Goal: Register for event/course

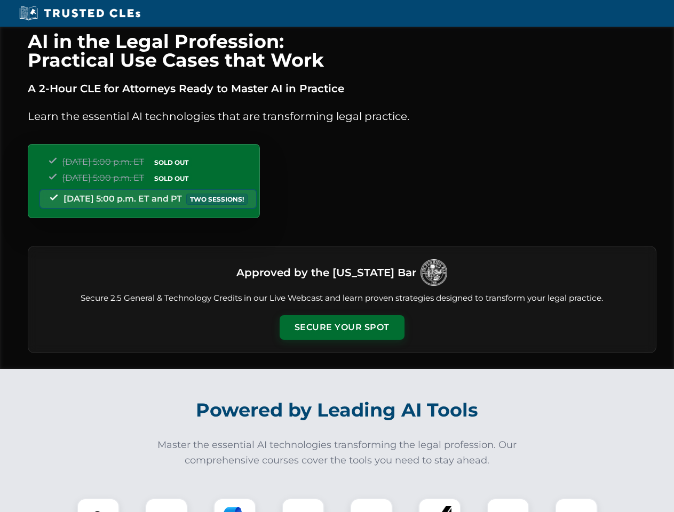
click at [342, 328] on button "Secure Your Spot" at bounding box center [342, 327] width 125 height 25
click at [98, 505] on img at bounding box center [98, 519] width 31 height 31
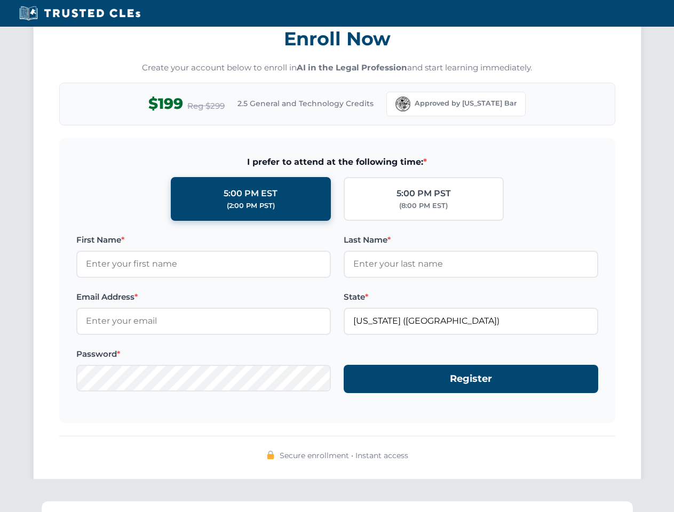
scroll to position [1047, 0]
